Goal: Transaction & Acquisition: Purchase product/service

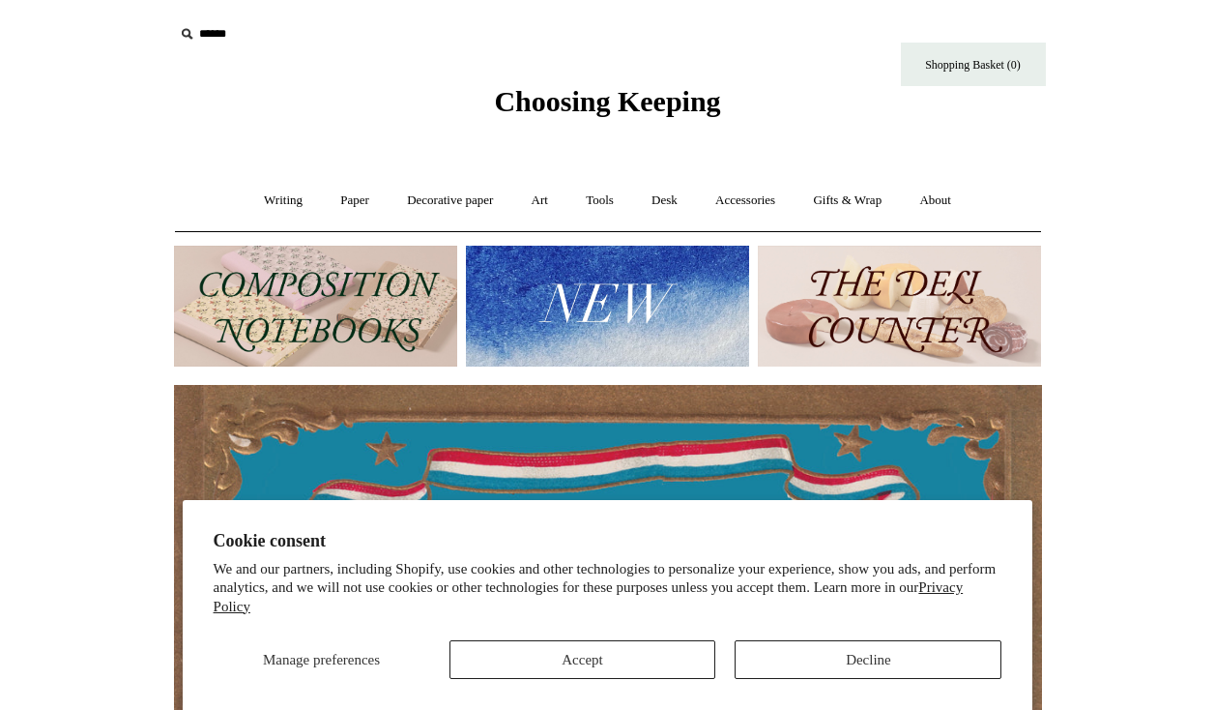
click at [405, 300] on img at bounding box center [315, 306] width 283 height 121
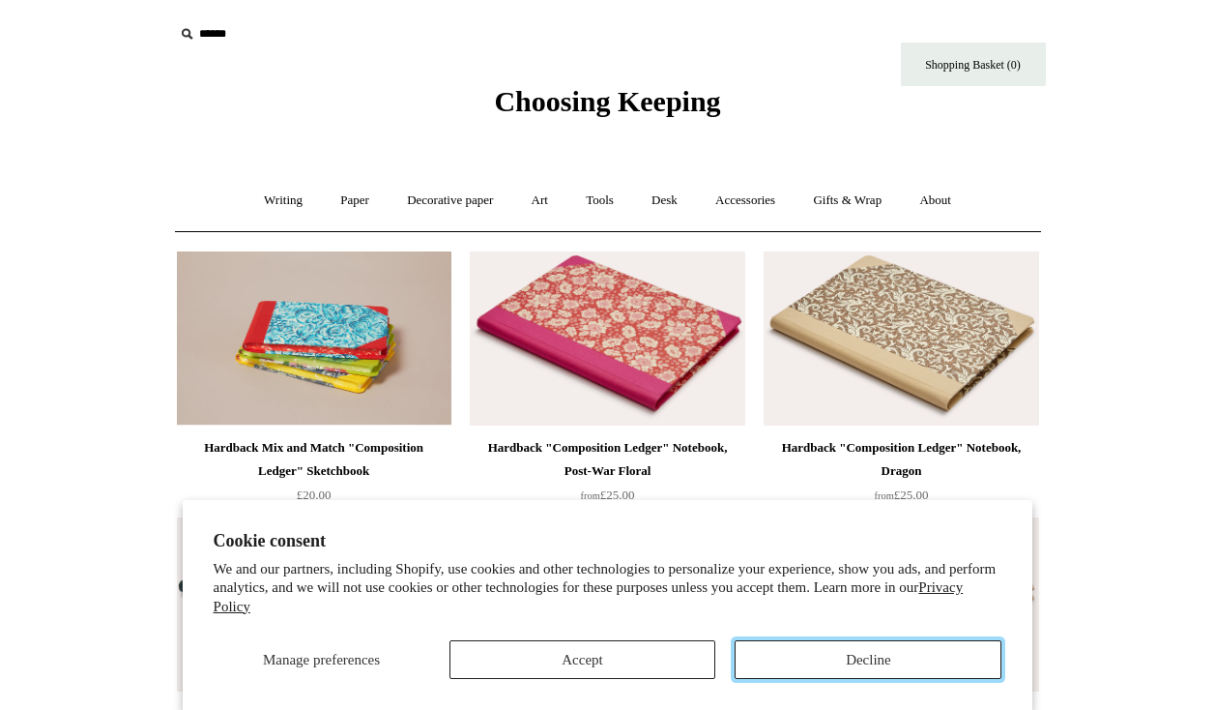
click at [851, 661] on button "Decline" at bounding box center [868, 659] width 267 height 39
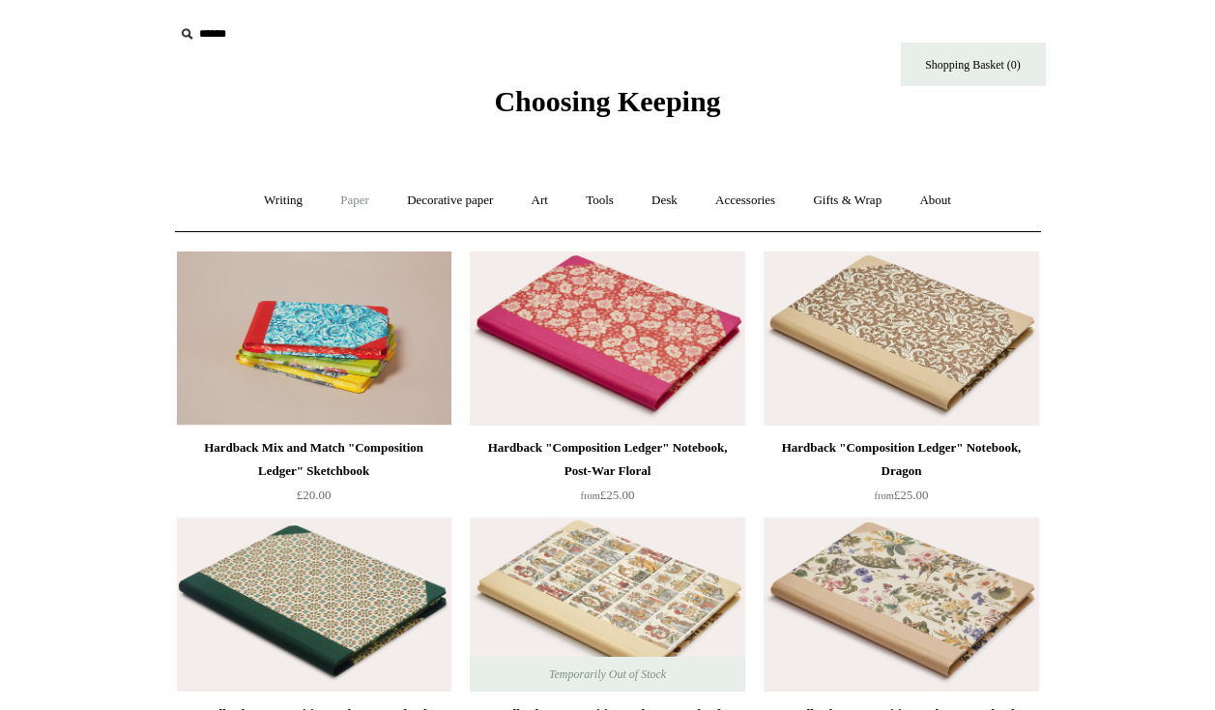
click at [353, 204] on link "Paper +" at bounding box center [355, 200] width 64 height 51
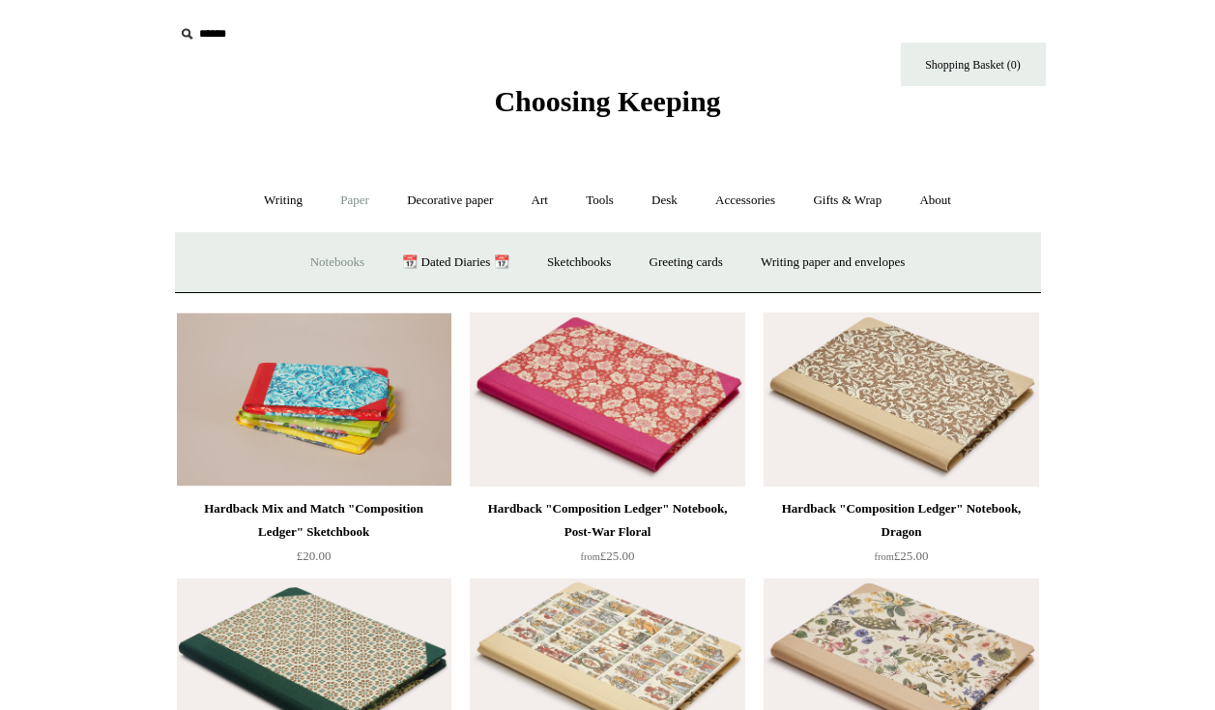
click at [348, 260] on link "Notebooks +" at bounding box center [337, 262] width 89 height 51
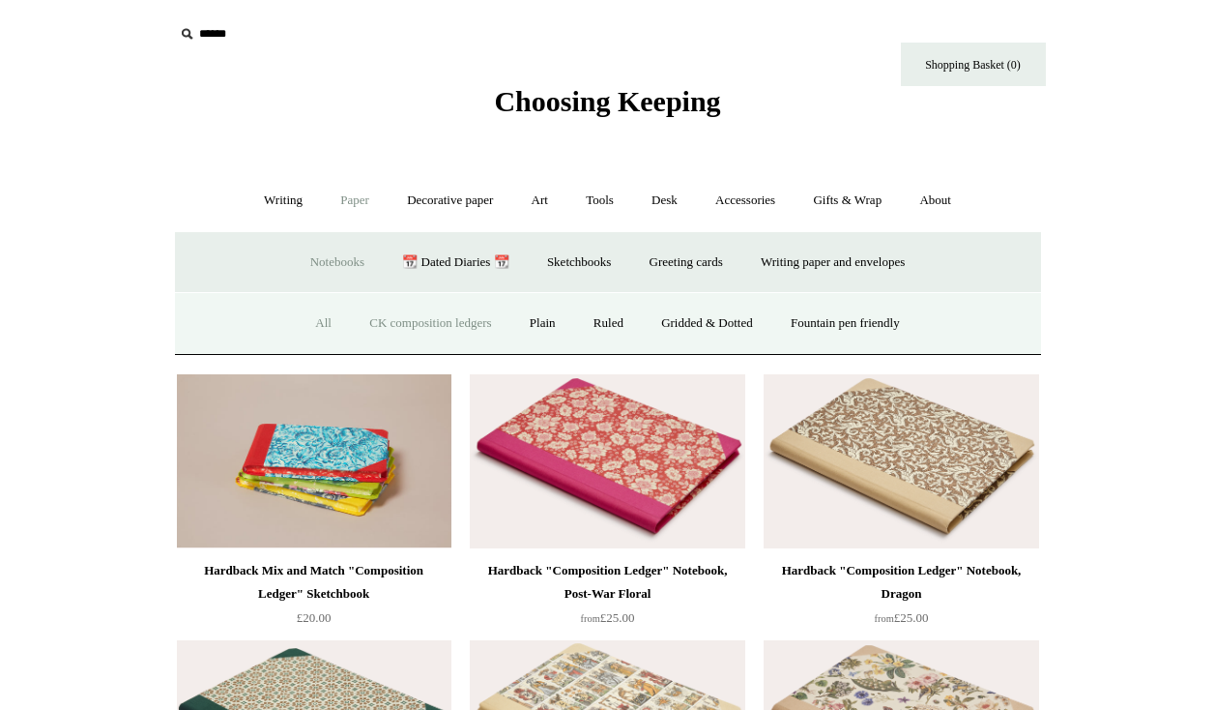
click at [304, 328] on link "All" at bounding box center [323, 323] width 51 height 51
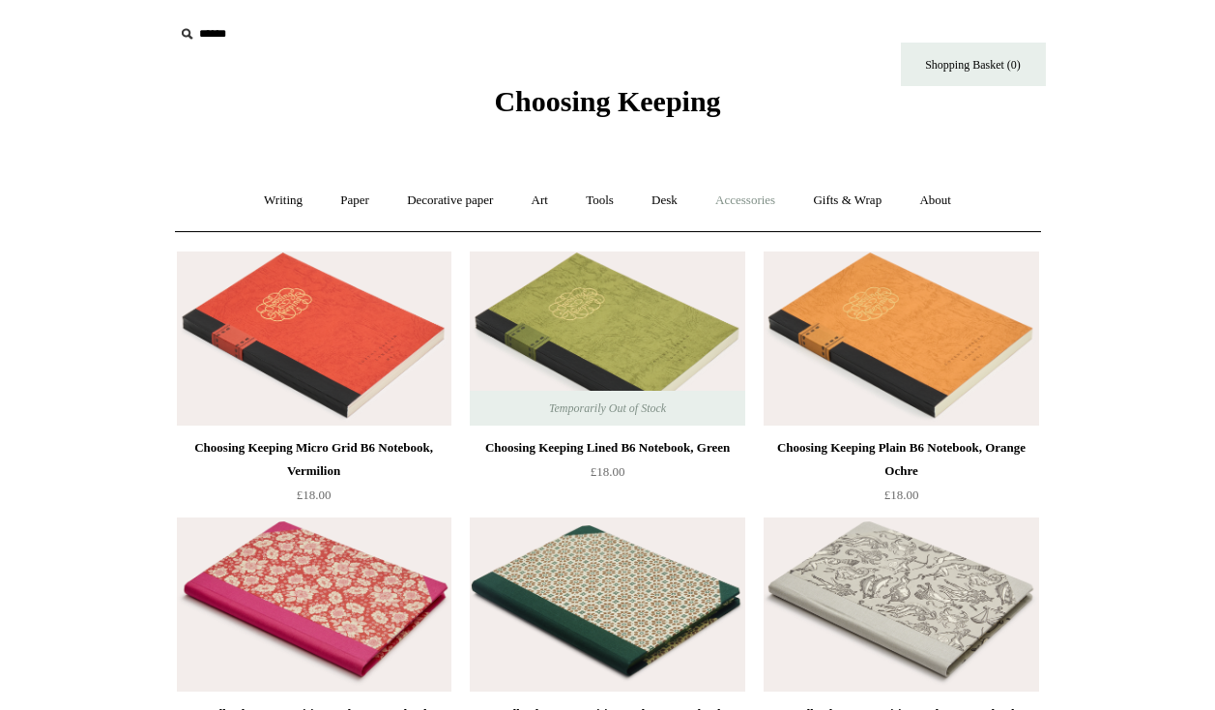
click at [749, 200] on link "Accessories +" at bounding box center [745, 200] width 95 height 51
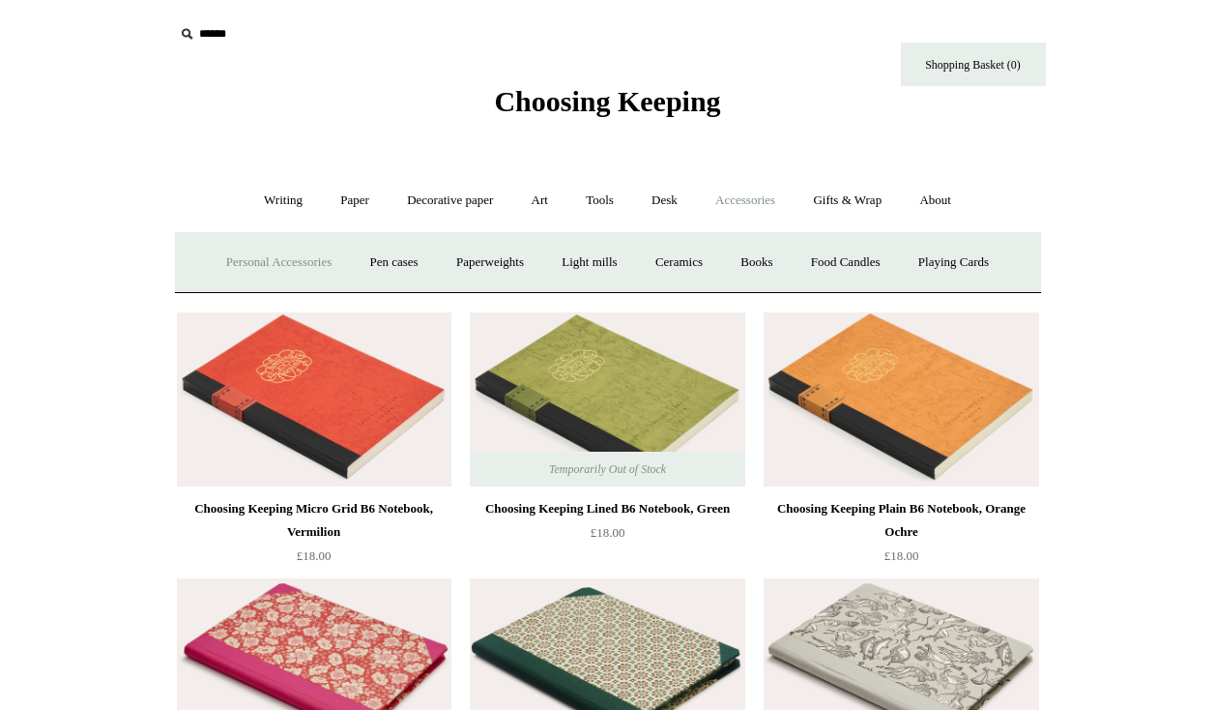
click at [233, 251] on link "Personal Accessories +" at bounding box center [279, 262] width 140 height 51
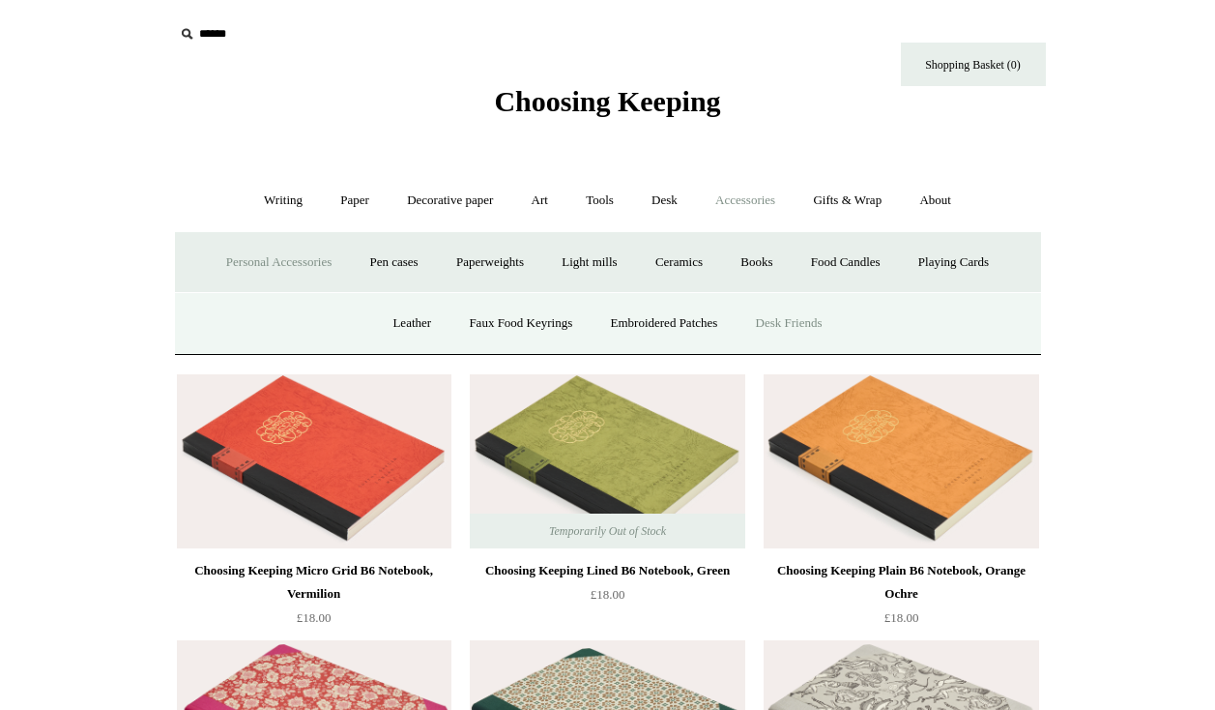
click at [809, 327] on link "Desk Friends" at bounding box center [790, 323] width 102 height 51
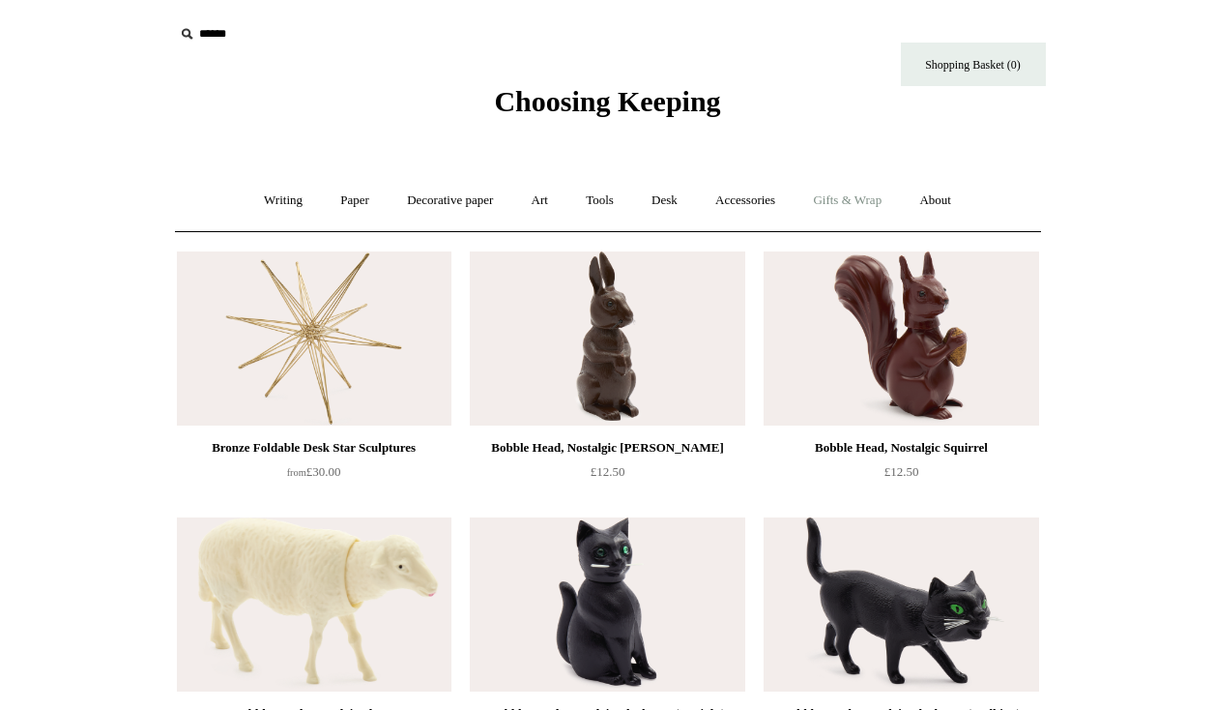
click at [850, 213] on link "Gifts & Wrap +" at bounding box center [847, 200] width 103 height 51
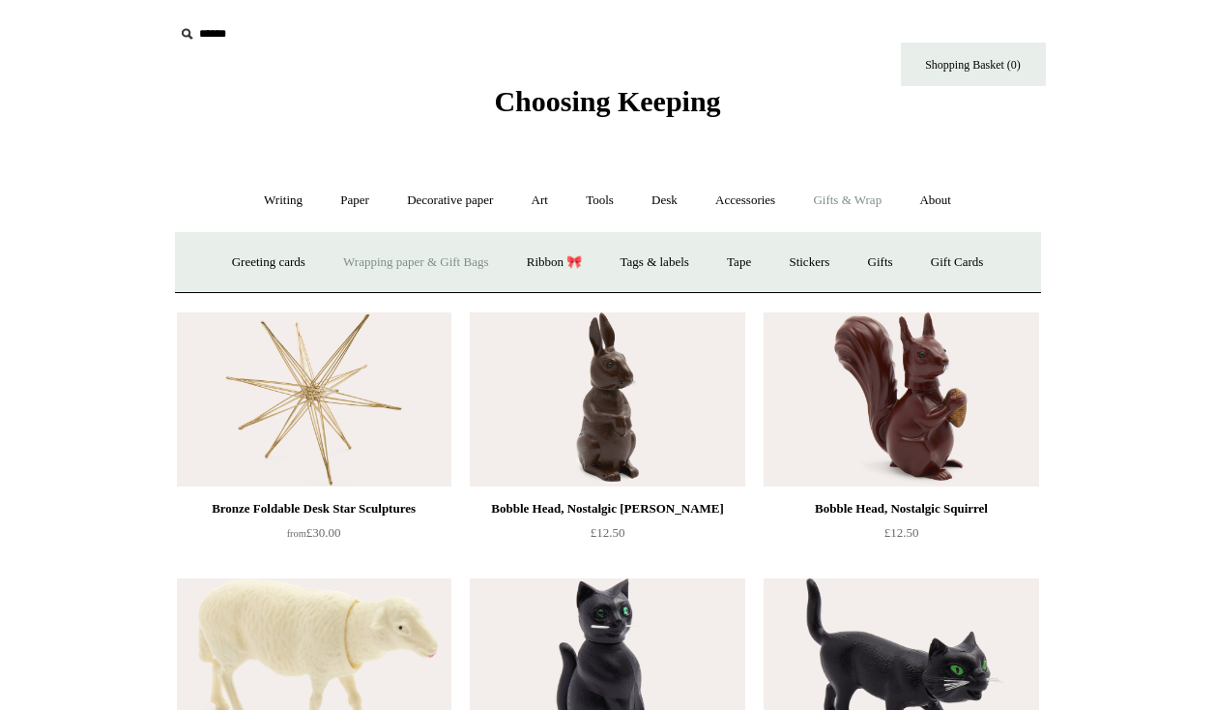
click at [377, 256] on link "Wrapping paper & Gift Bags" at bounding box center [416, 262] width 180 height 51
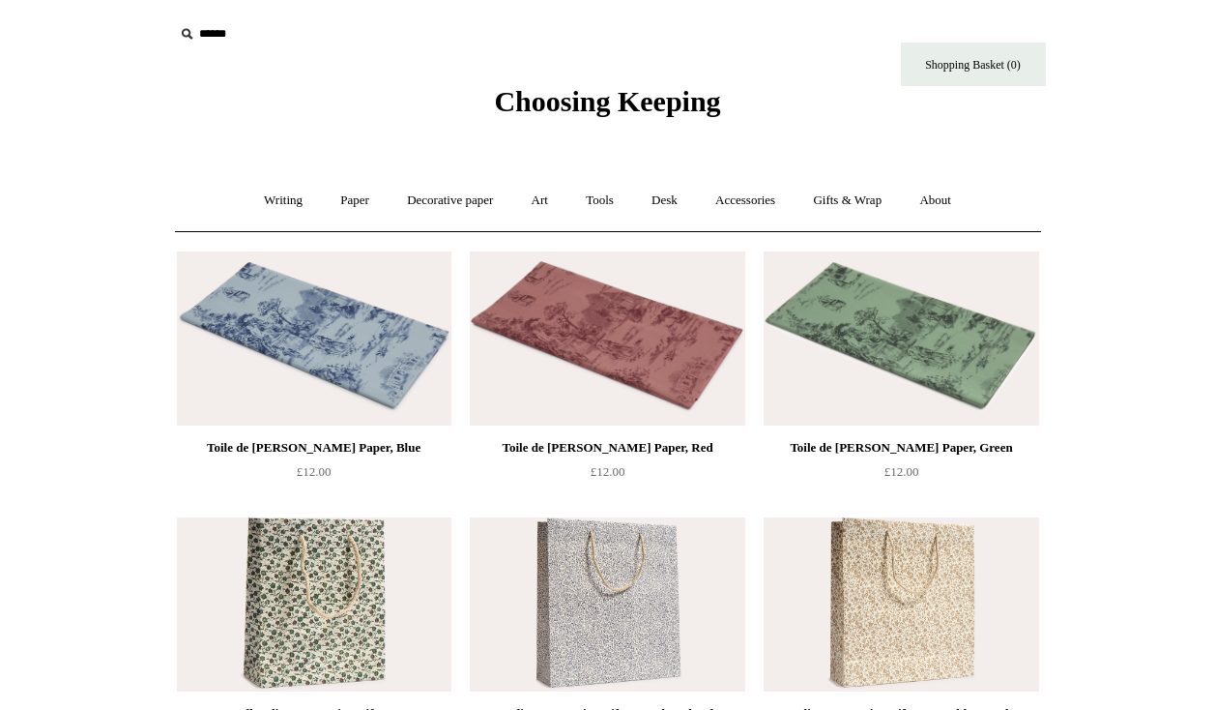
click at [219, 28] on input "text" at bounding box center [293, 34] width 238 height 36
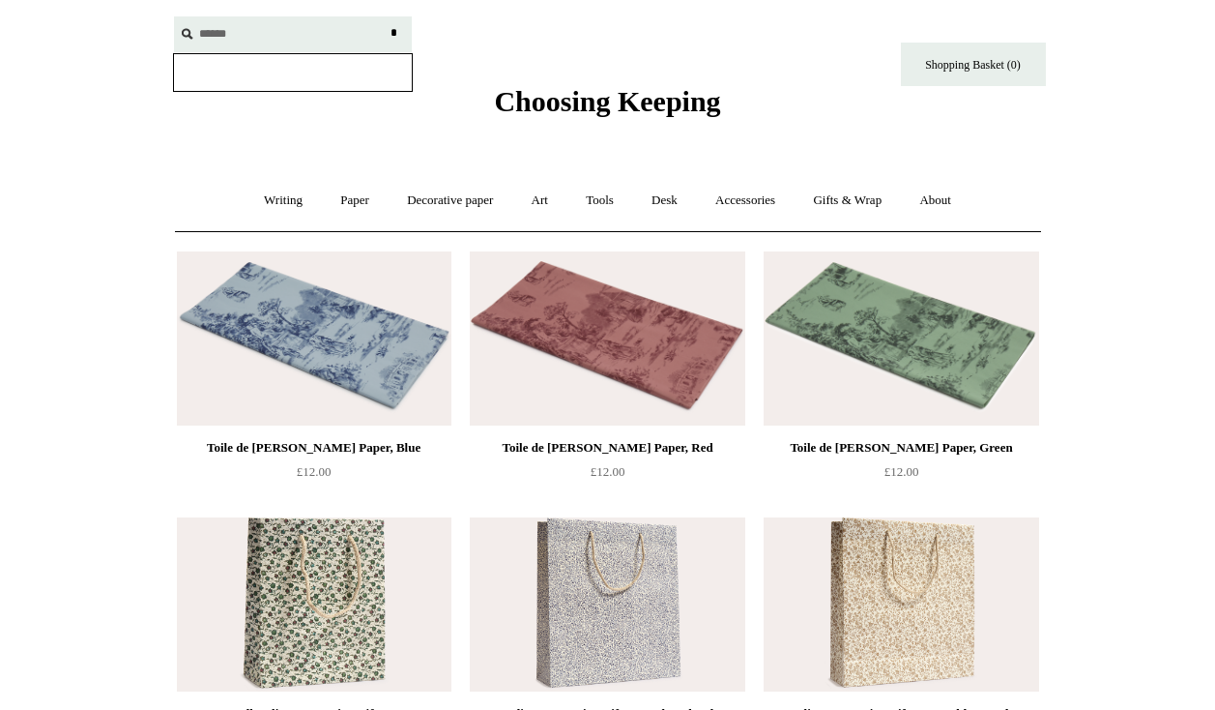
type input "******"
click at [385, 16] on input "*" at bounding box center [394, 33] width 19 height 34
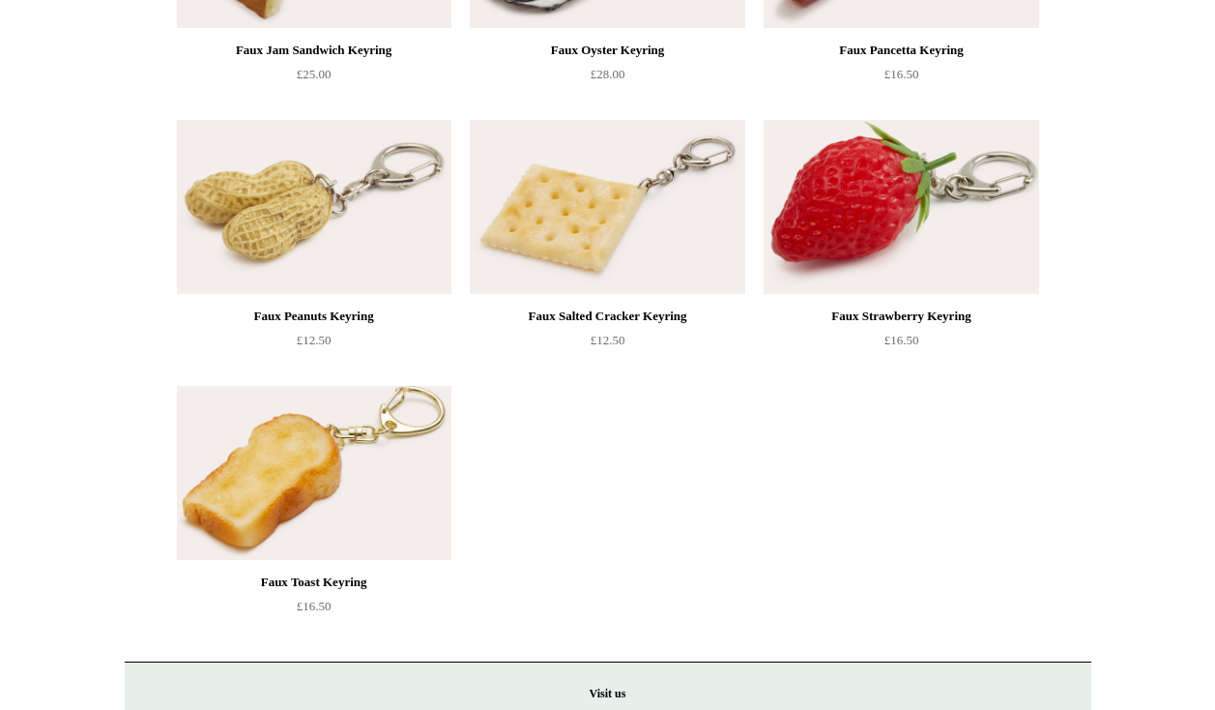
scroll to position [1201, 0]
